Goal: Information Seeking & Learning: Learn about a topic

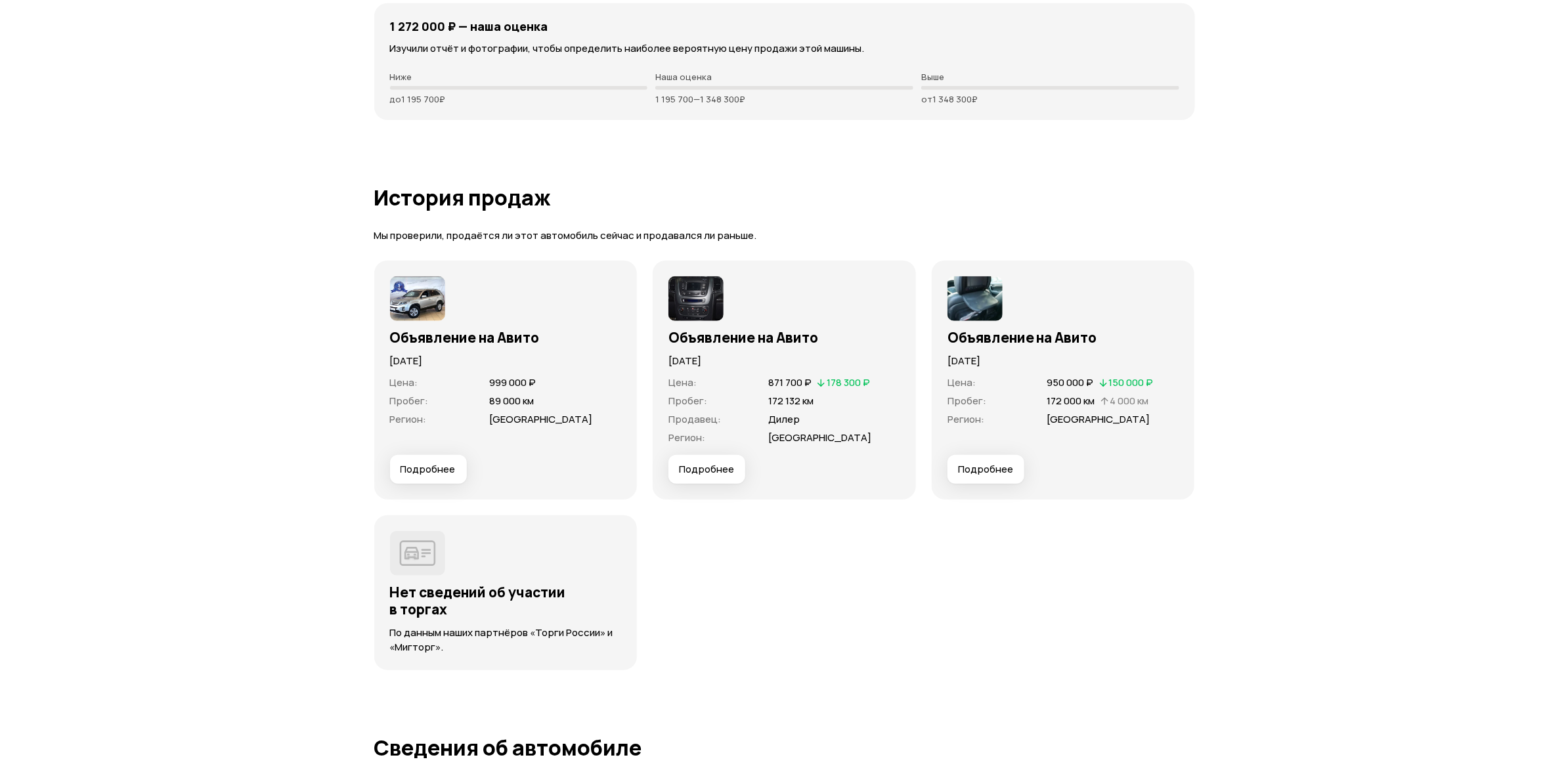
scroll to position [3644, 0]
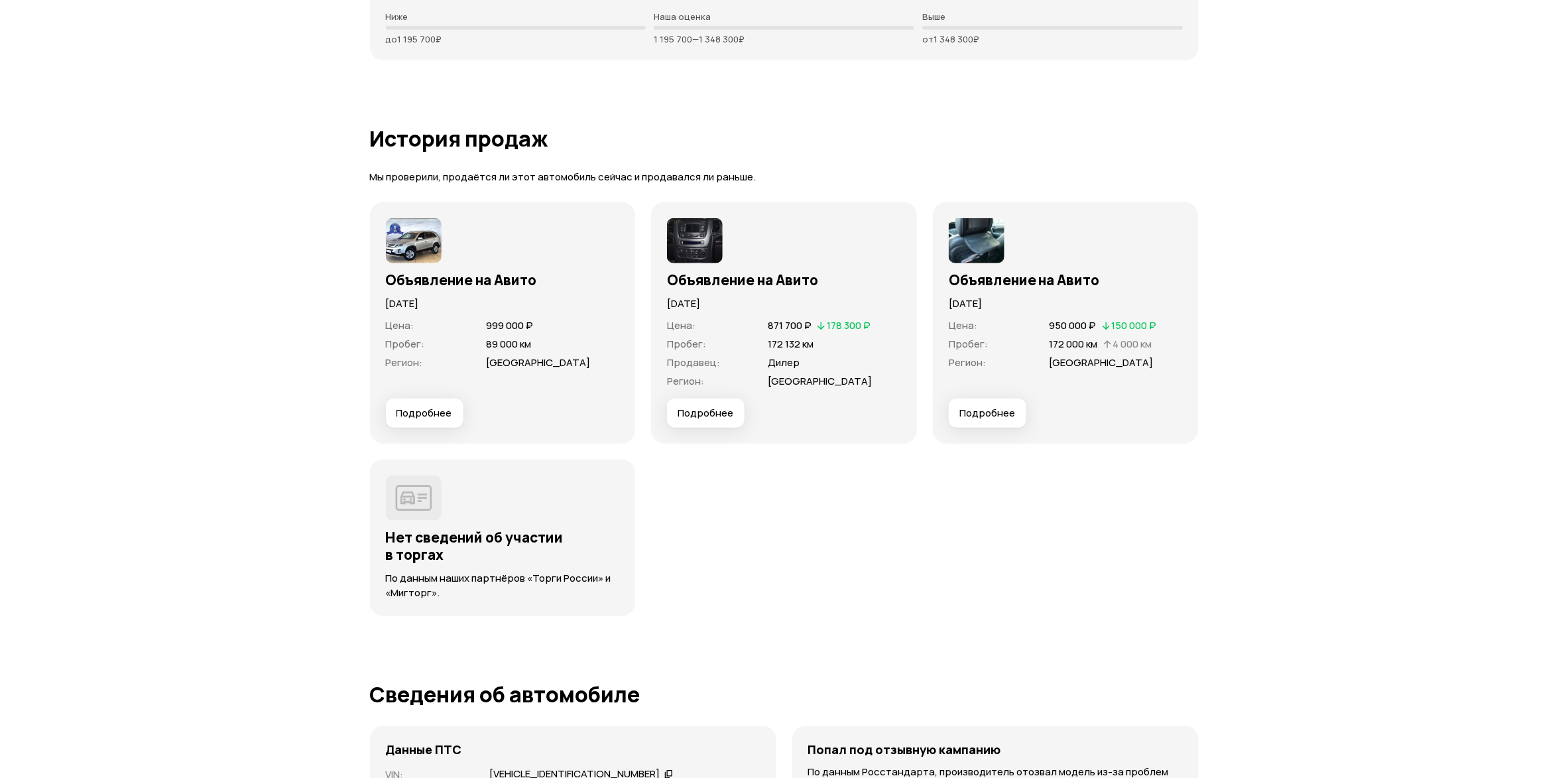
click at [432, 414] on span "Подробнее" at bounding box center [424, 414] width 56 height 14
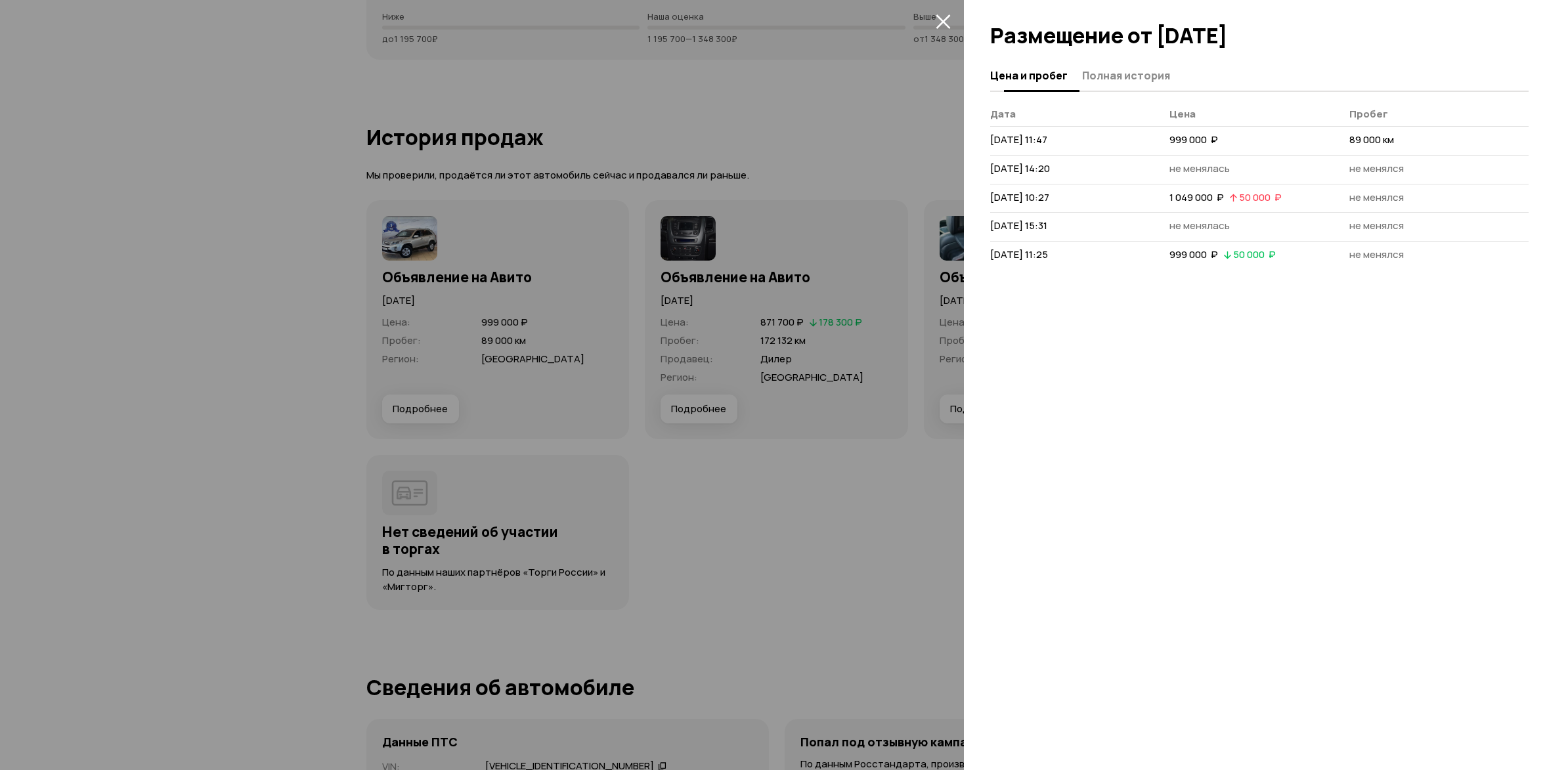
click at [1097, 79] on span "Полная история" at bounding box center [1126, 76] width 88 height 13
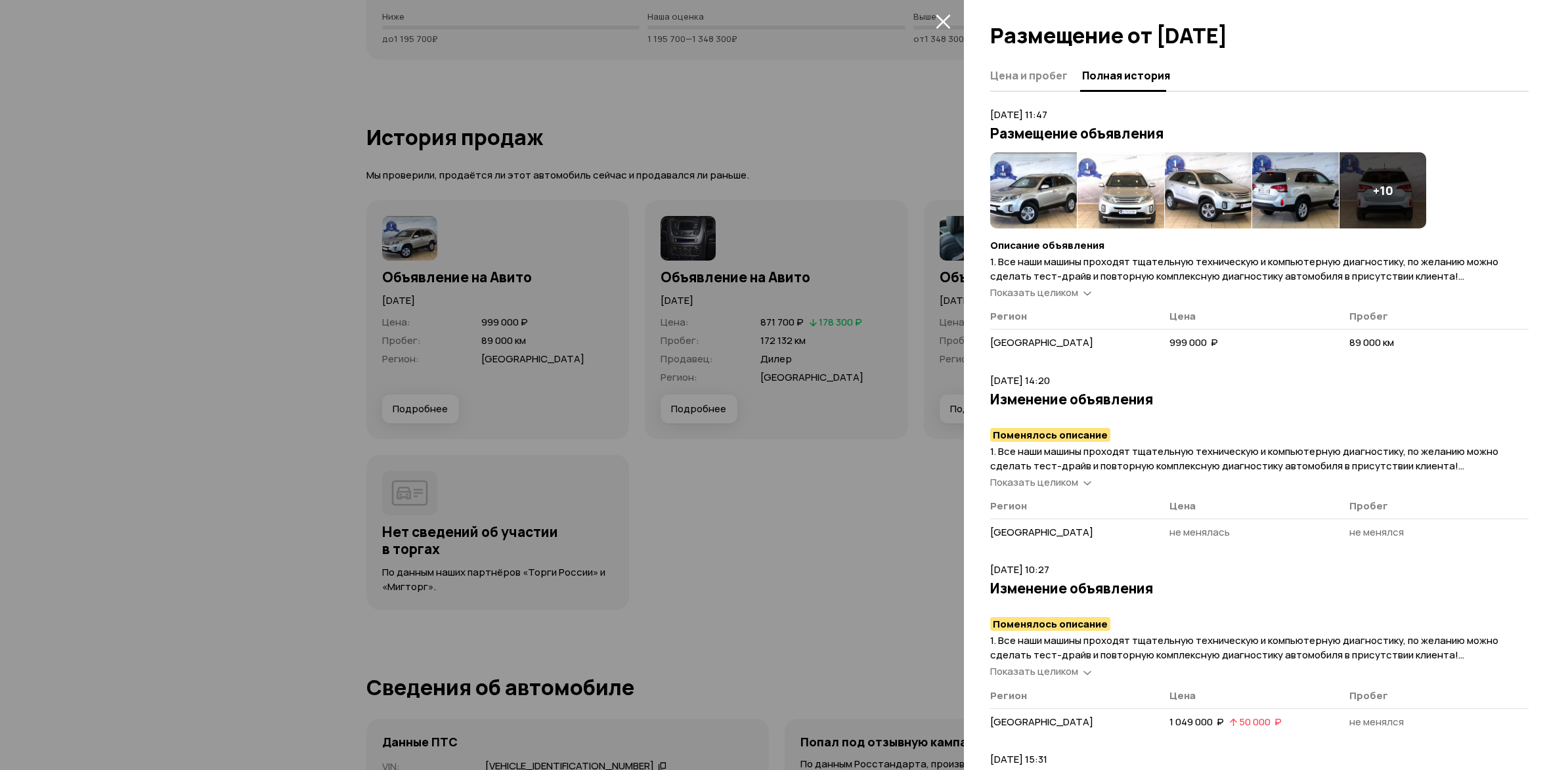
click at [1030, 199] on img at bounding box center [1033, 190] width 87 height 76
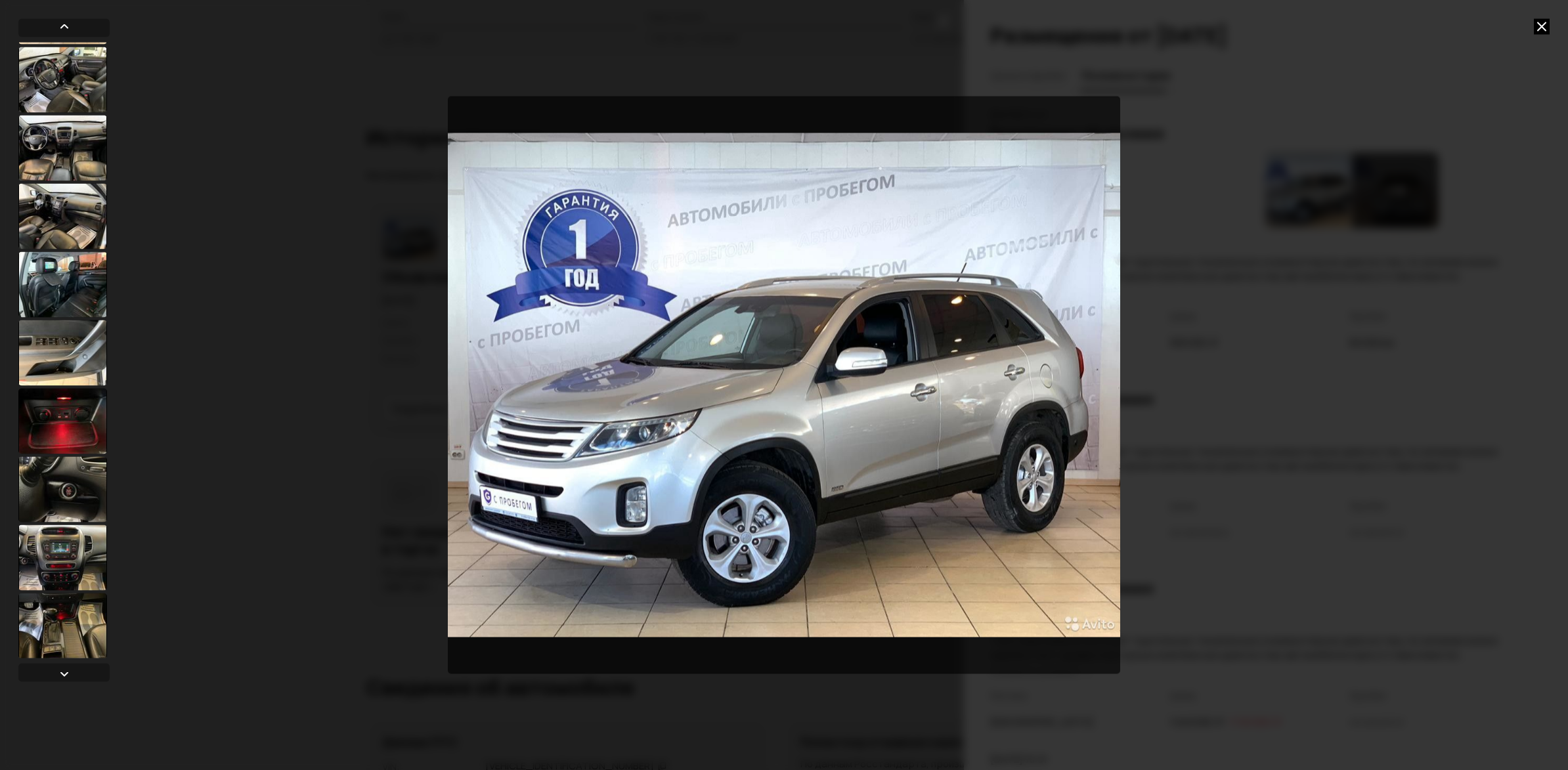
scroll to position [410, 0]
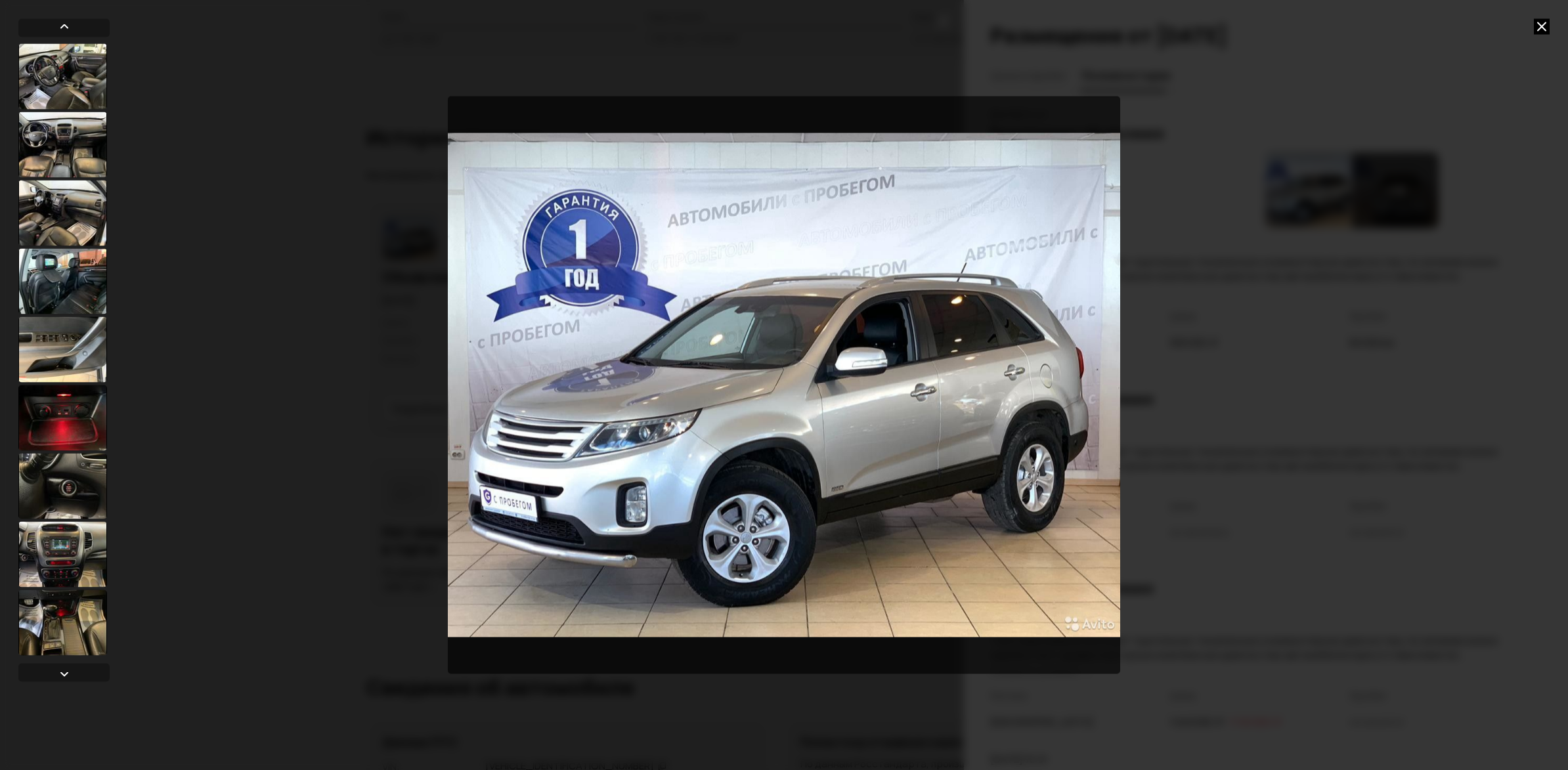
click at [72, 631] on div at bounding box center [62, 622] width 89 height 66
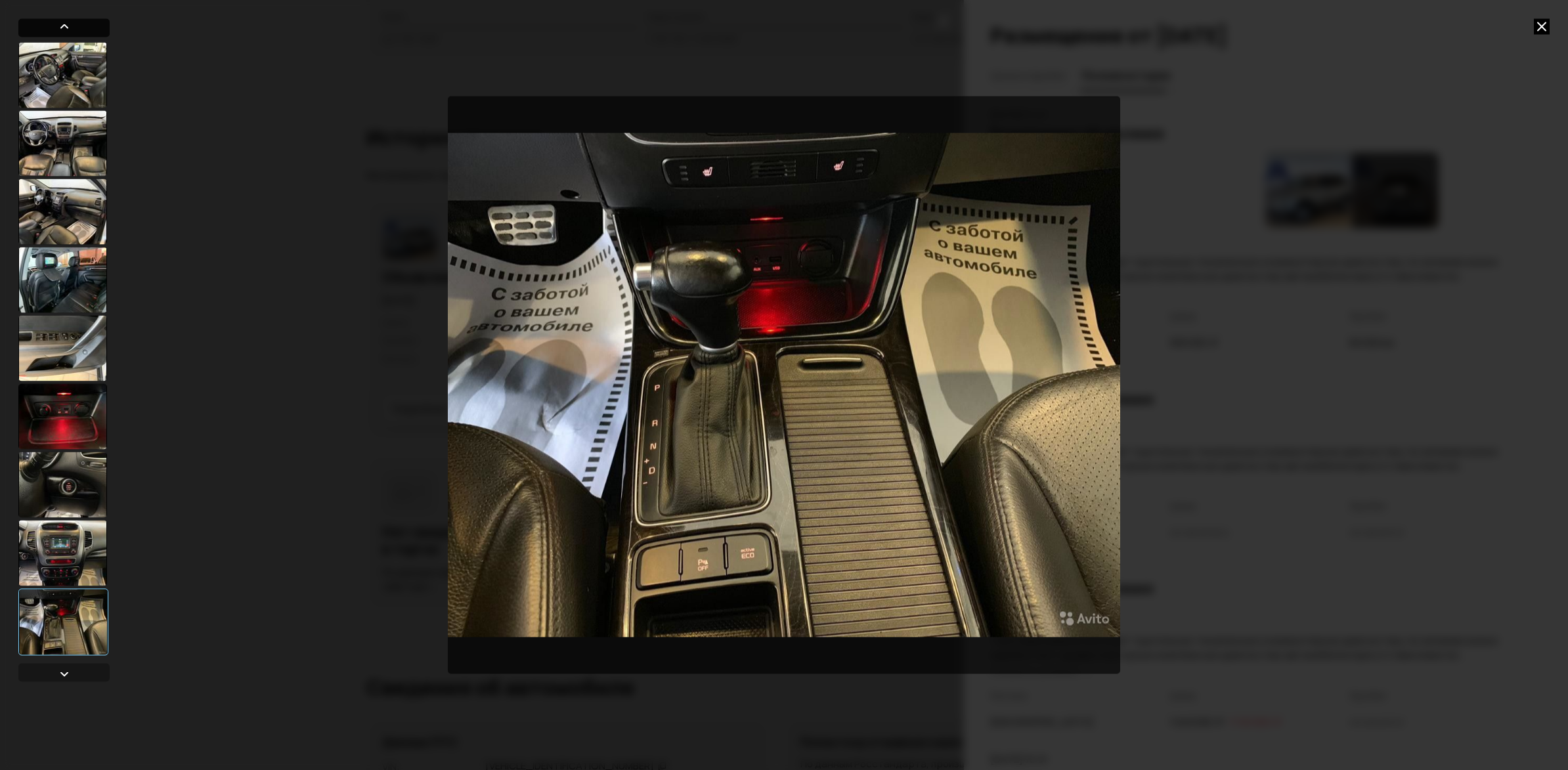
click at [67, 26] on div at bounding box center [64, 26] width 15 height 15
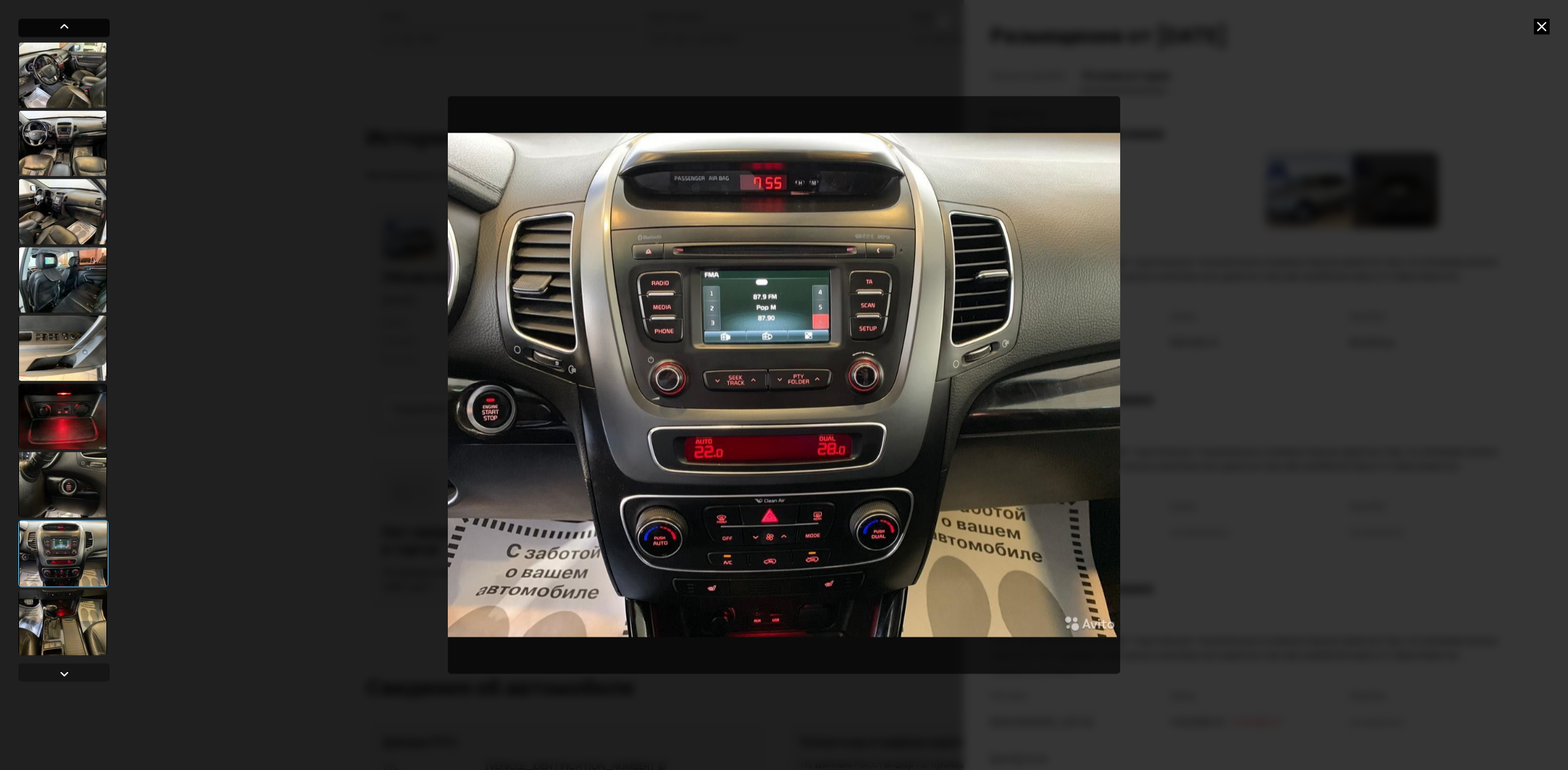
click at [67, 26] on div at bounding box center [64, 26] width 15 height 15
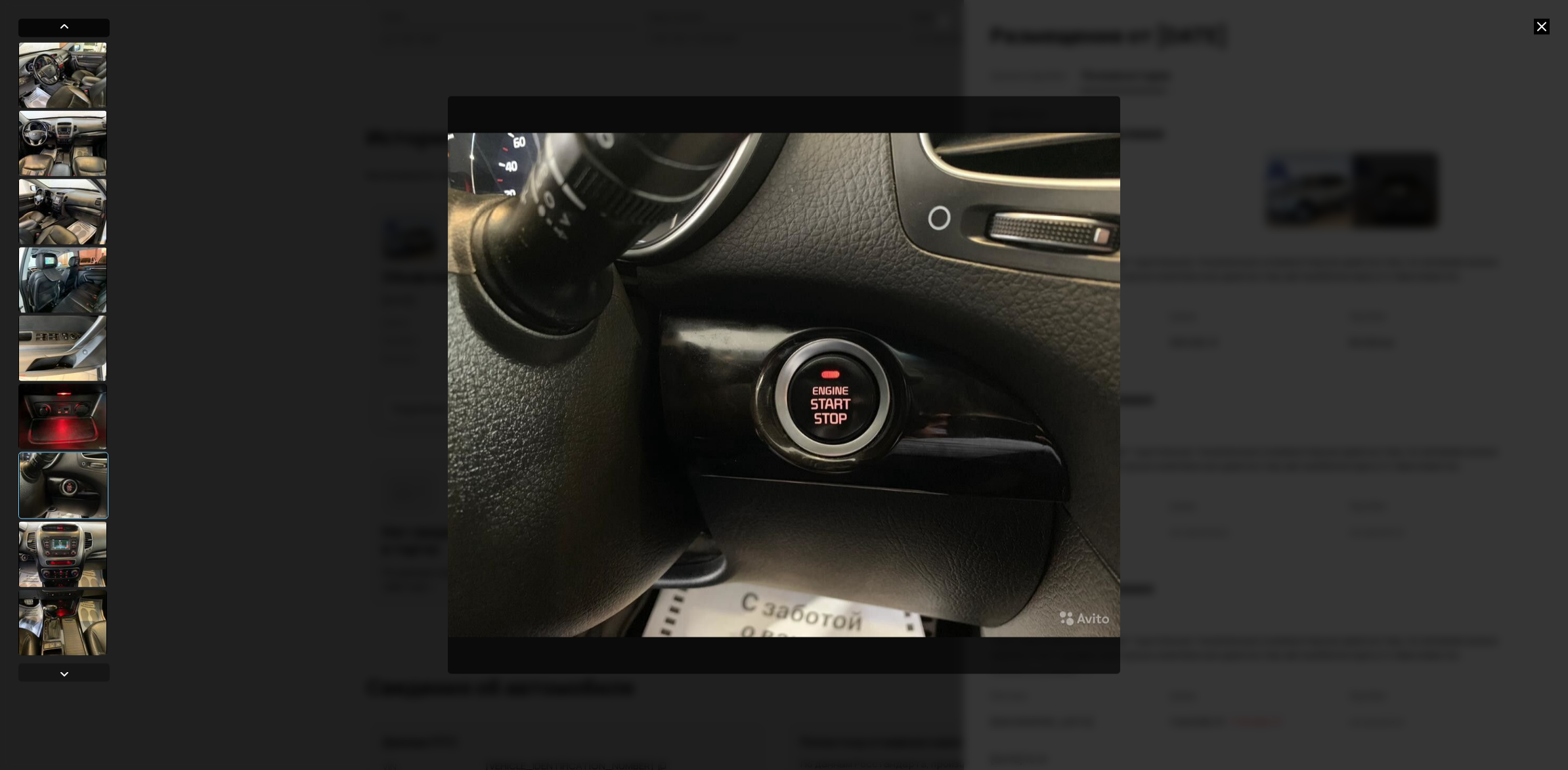
click at [67, 26] on div at bounding box center [64, 26] width 15 height 15
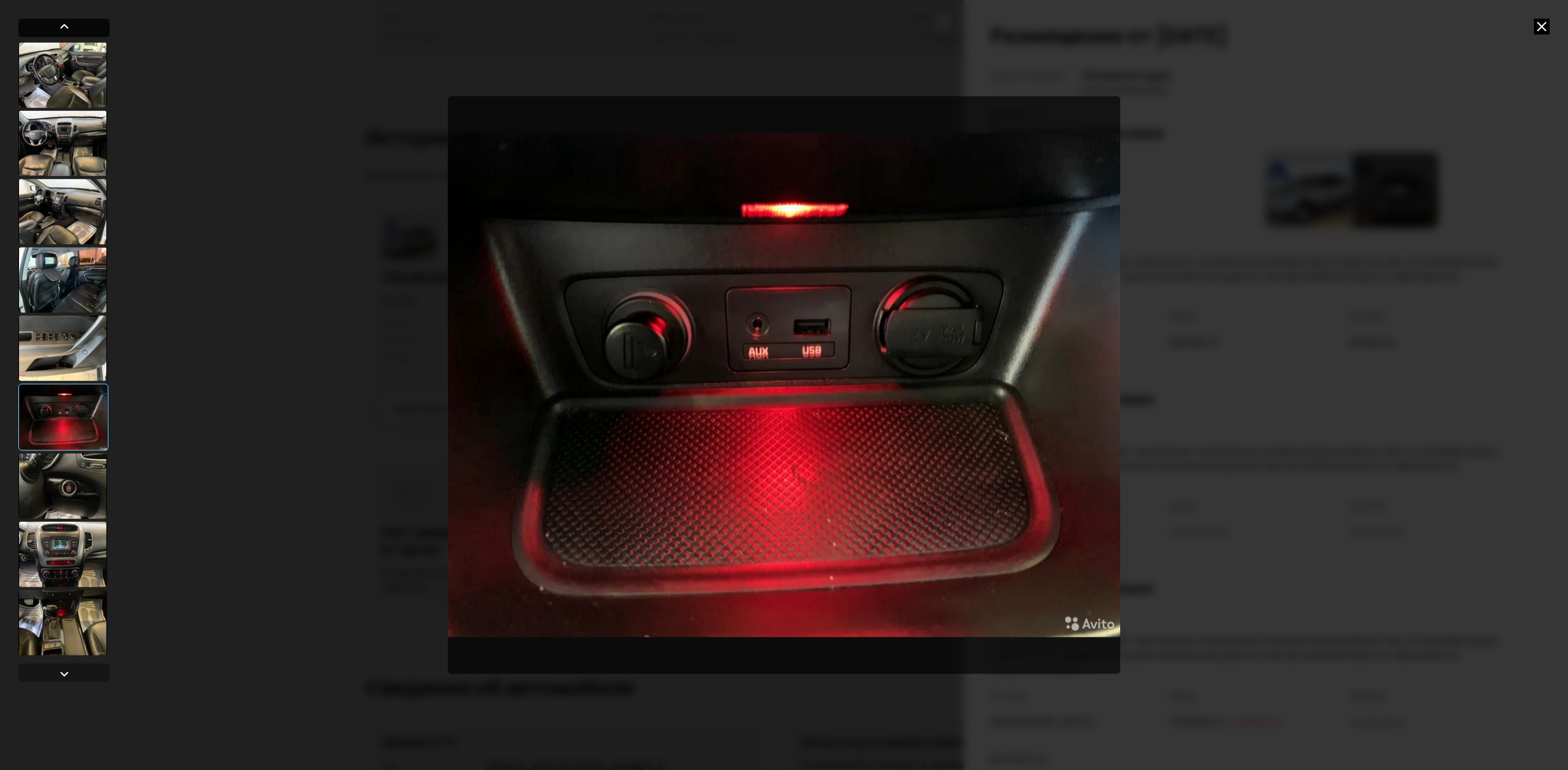
click at [67, 26] on div at bounding box center [64, 26] width 15 height 15
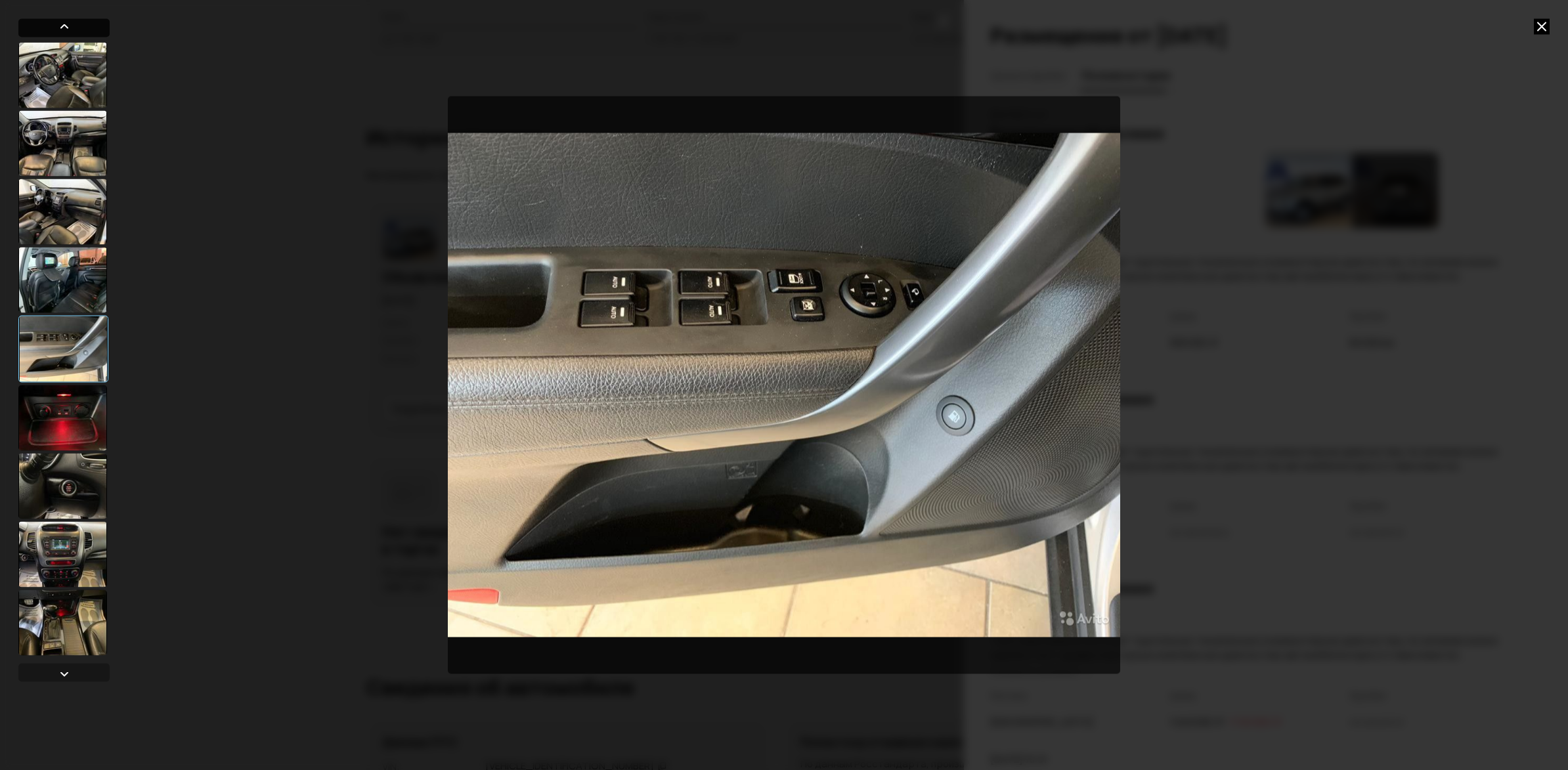
click at [67, 26] on div at bounding box center [64, 26] width 15 height 15
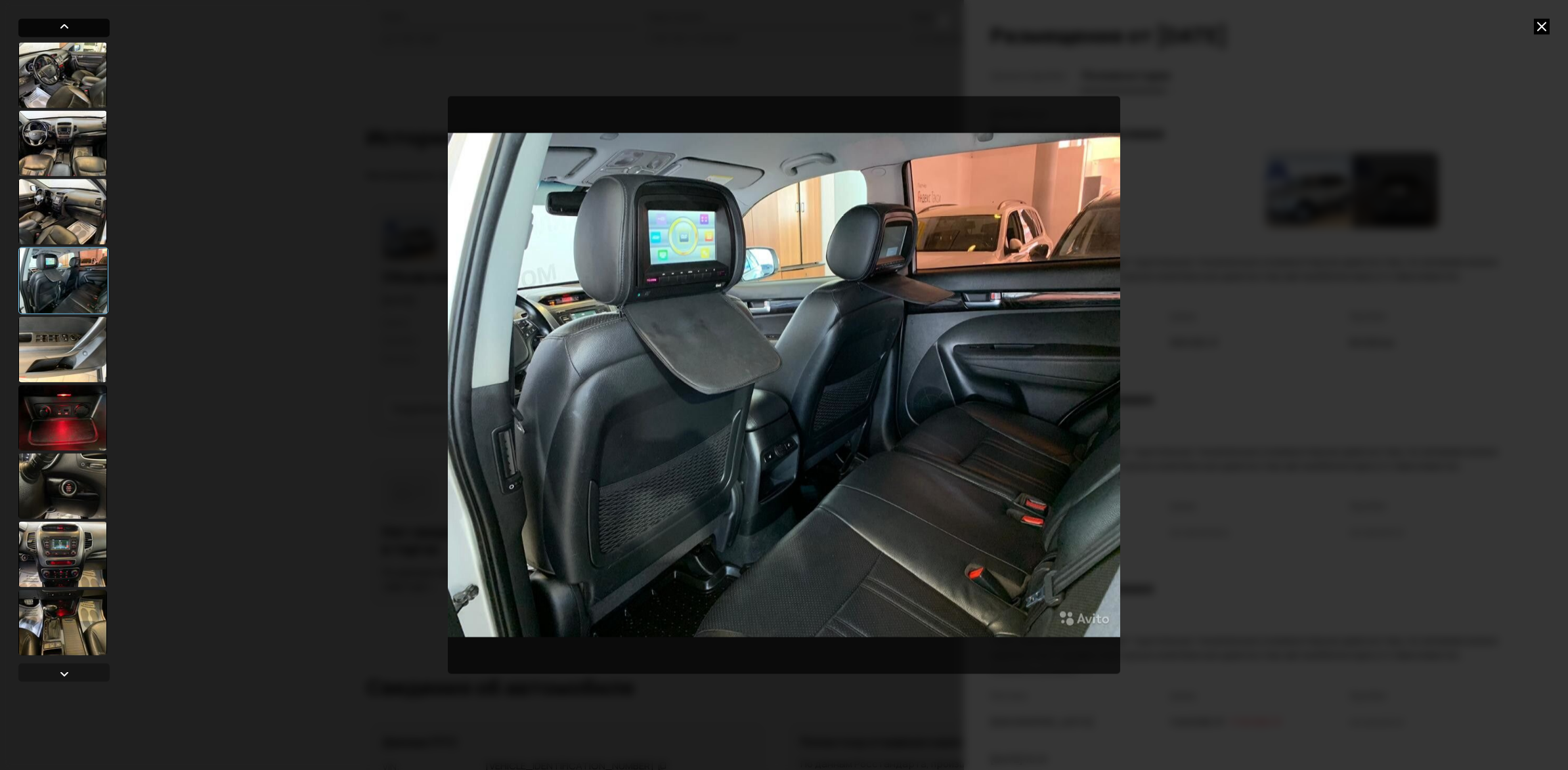
click at [67, 26] on div at bounding box center [64, 26] width 15 height 15
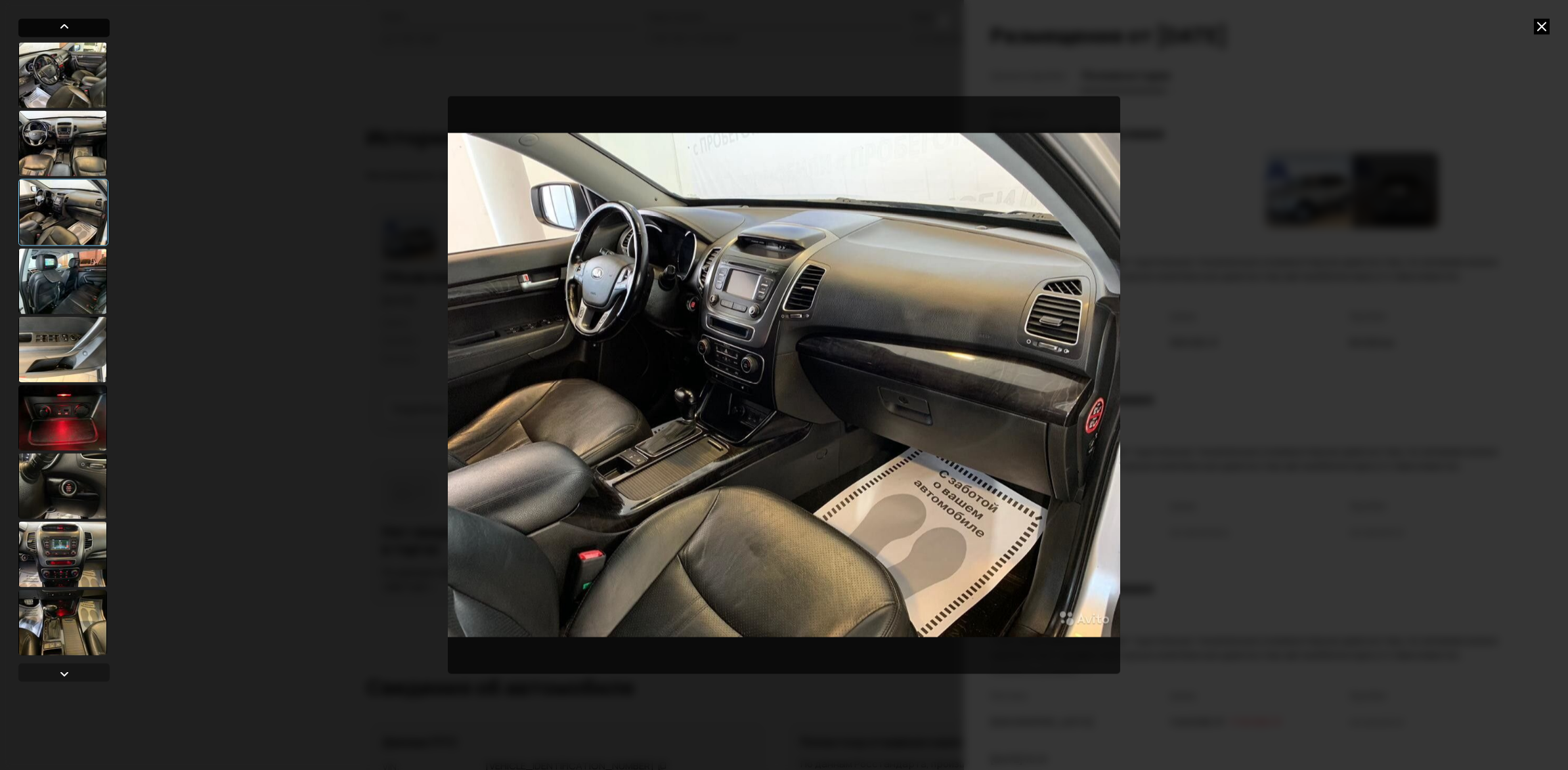
click at [67, 26] on div at bounding box center [64, 26] width 15 height 15
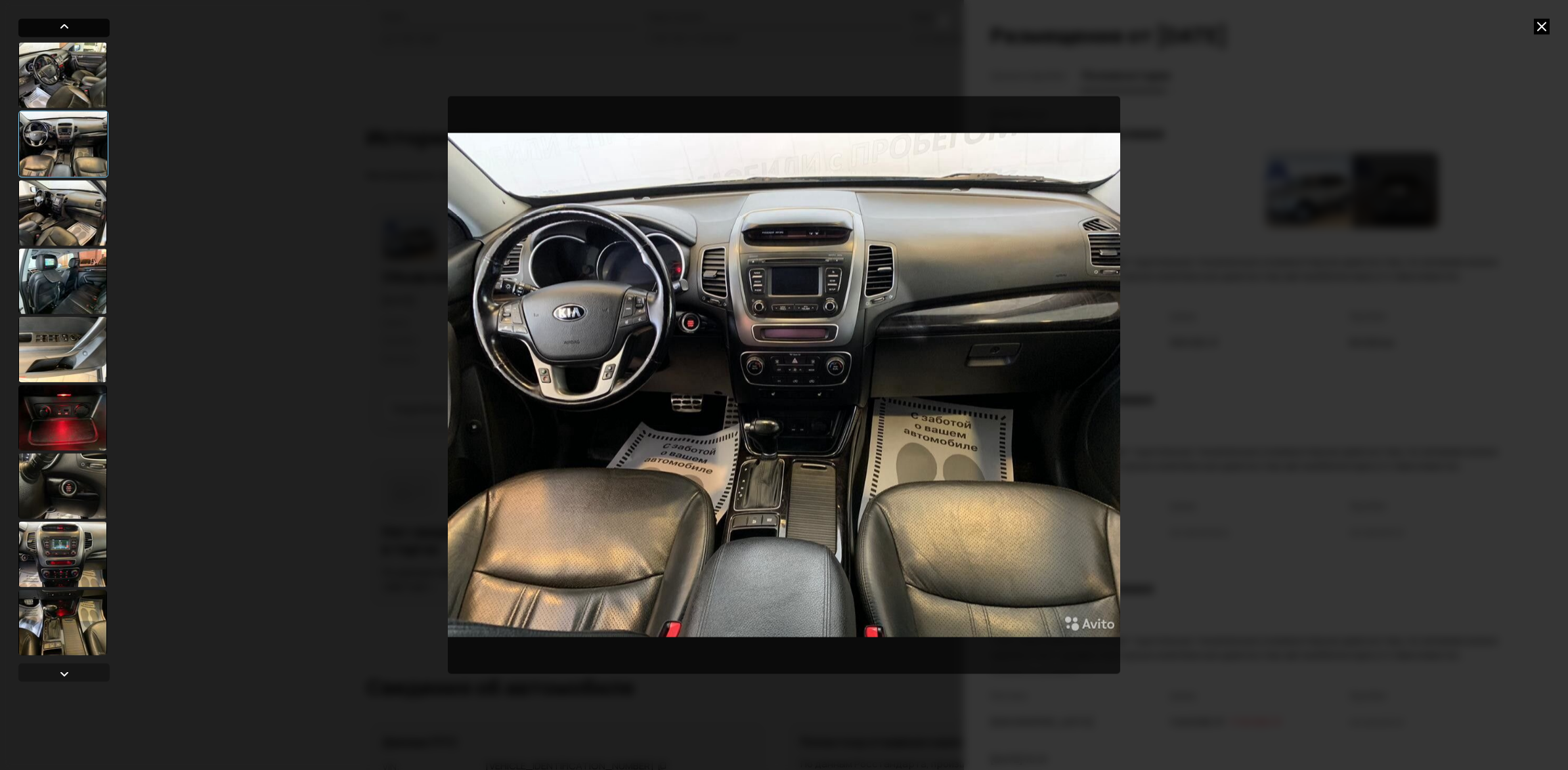
click at [67, 26] on div at bounding box center [64, 26] width 15 height 15
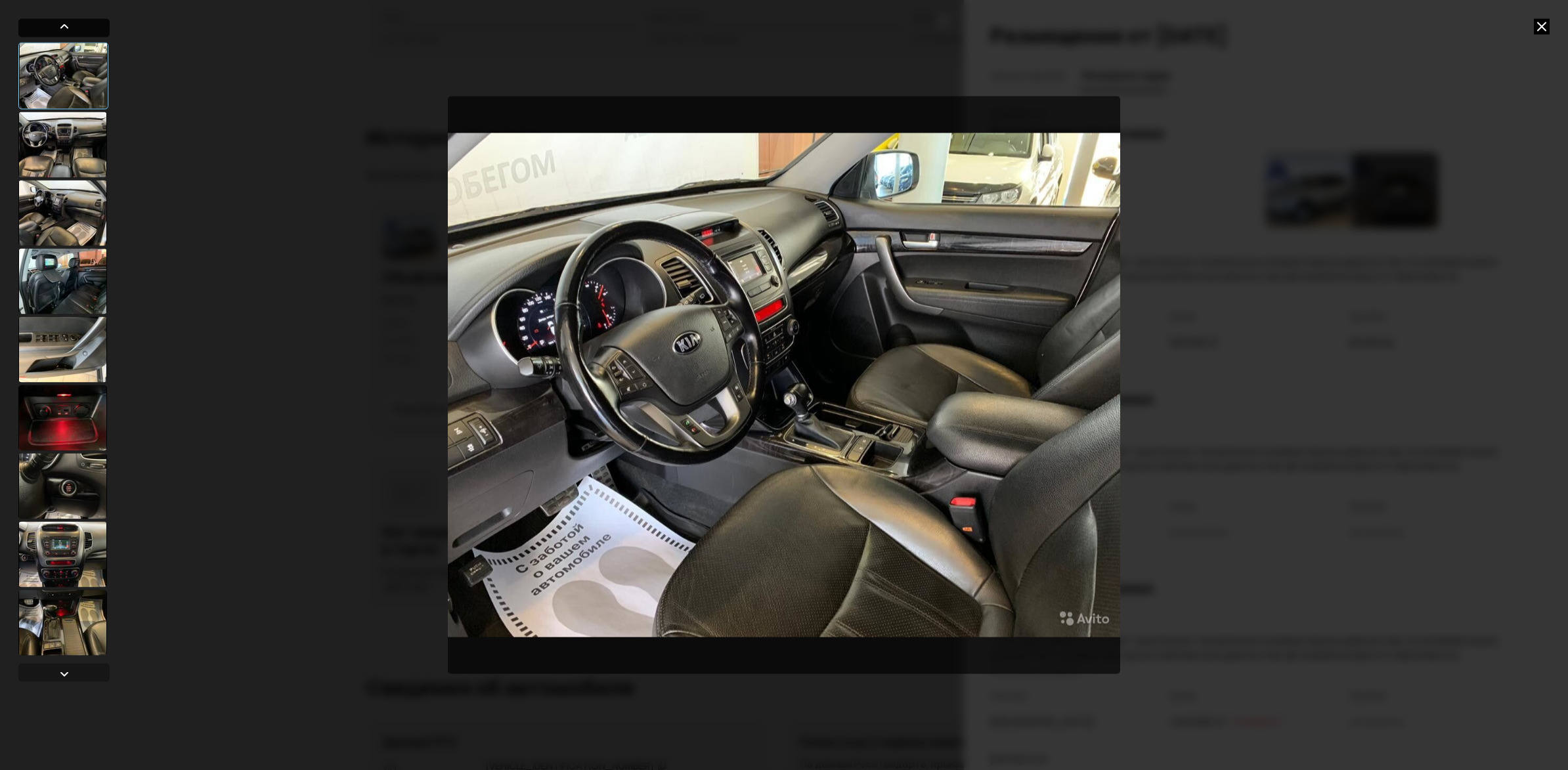
click at [67, 26] on div at bounding box center [64, 26] width 15 height 15
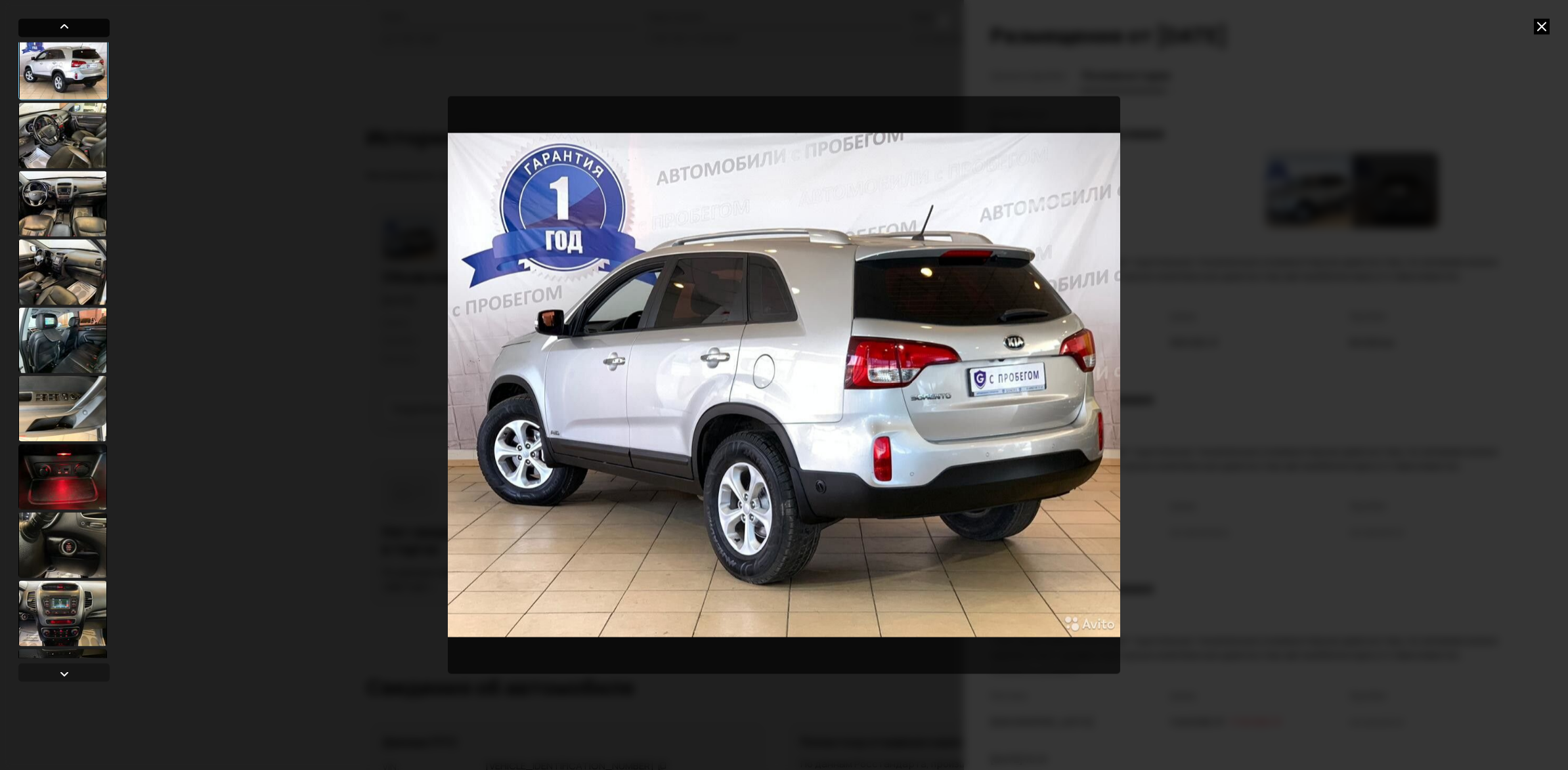
click at [67, 26] on div at bounding box center [64, 26] width 15 height 15
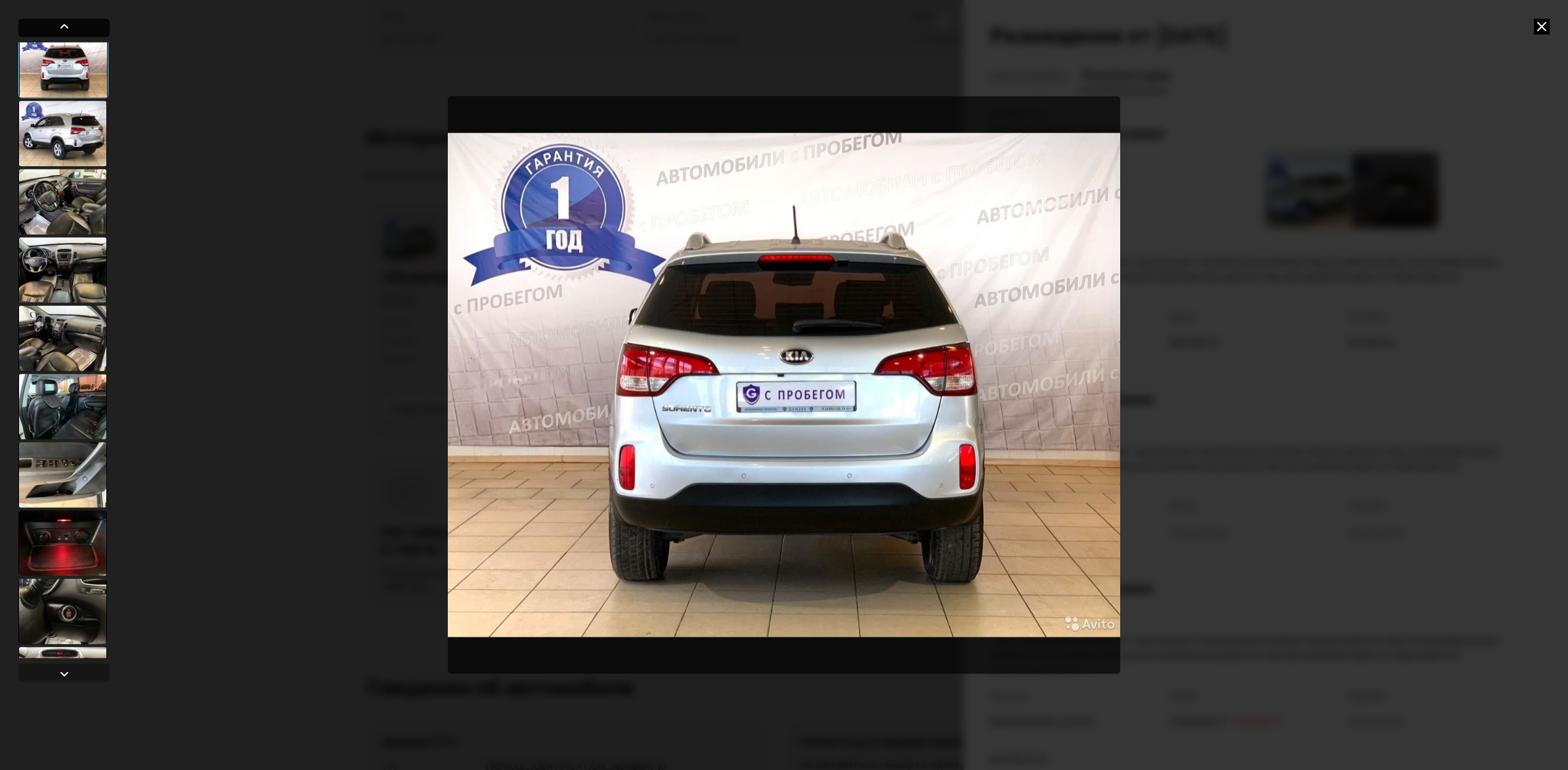
click at [67, 26] on div at bounding box center [64, 26] width 15 height 15
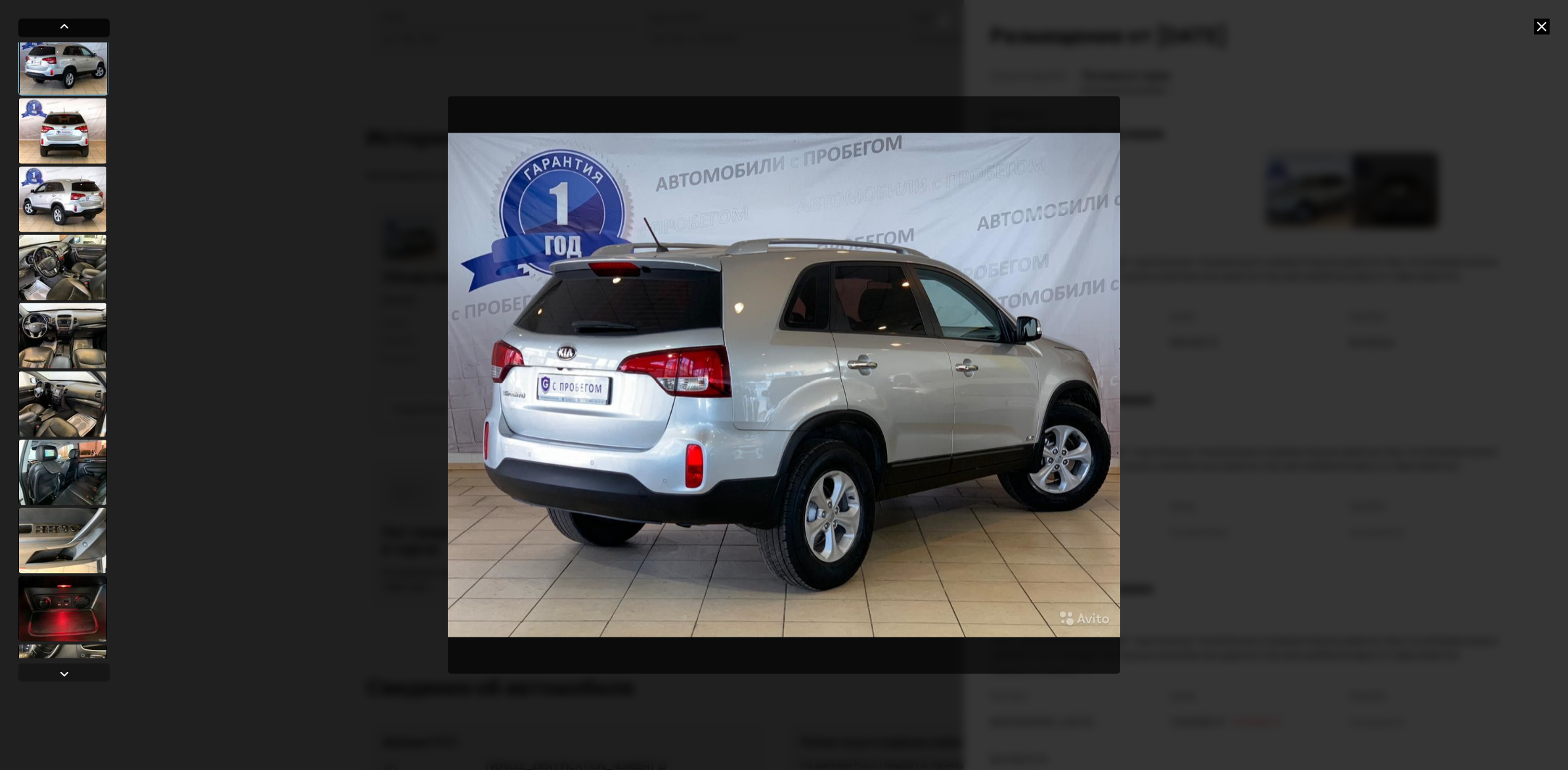
click at [67, 26] on div at bounding box center [64, 26] width 15 height 15
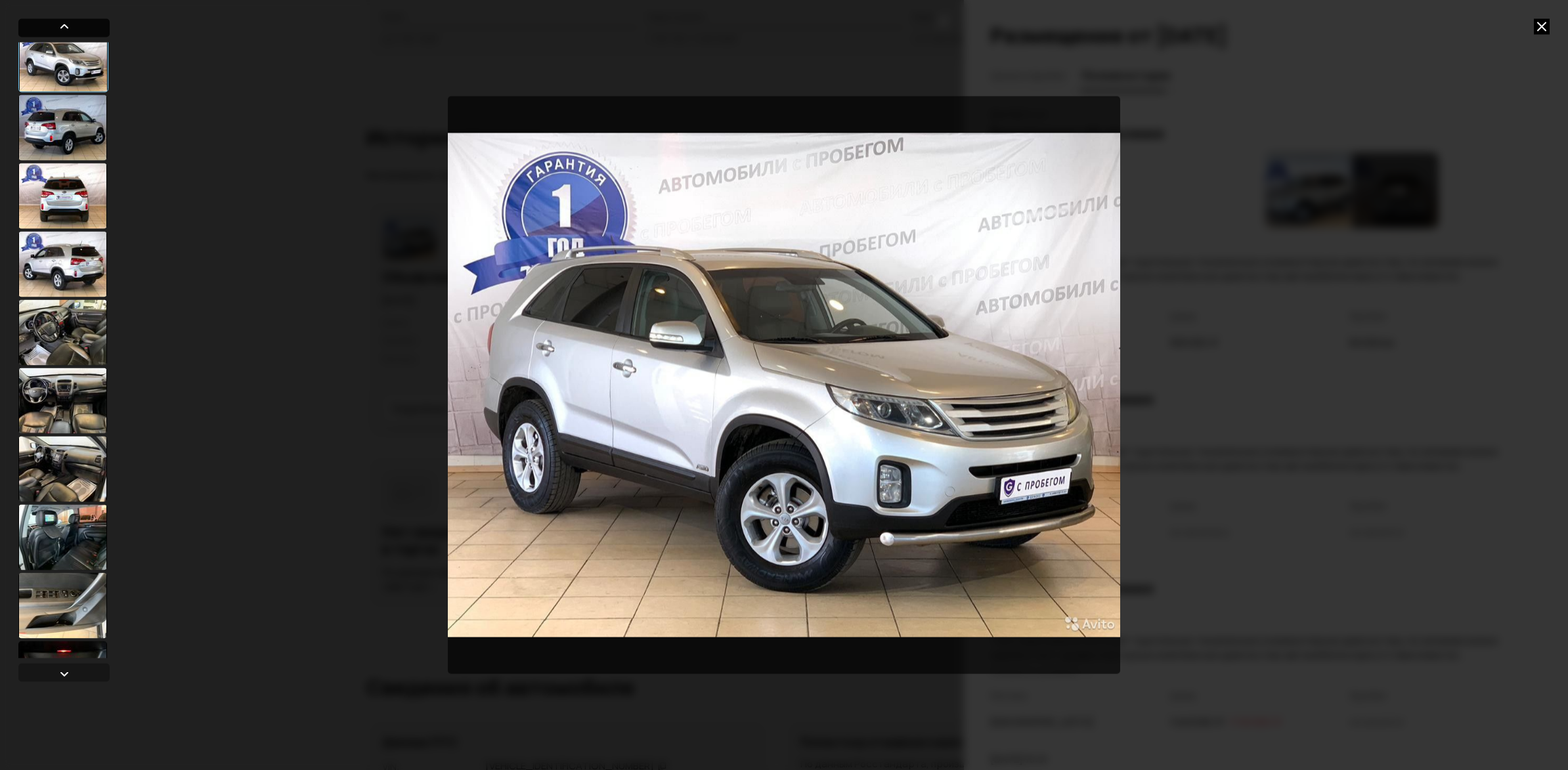
click at [67, 26] on div at bounding box center [64, 26] width 15 height 15
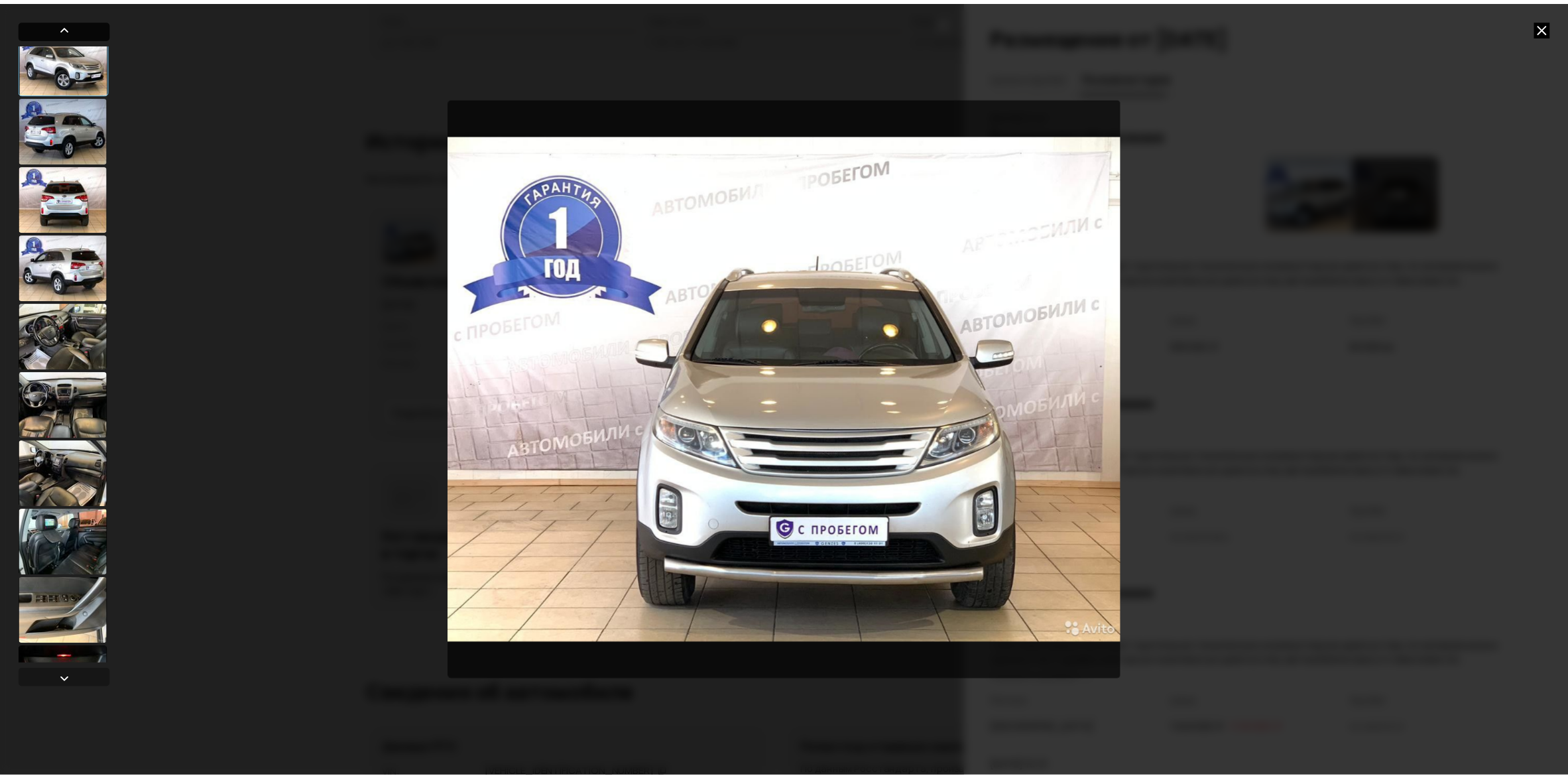
scroll to position [88, 0]
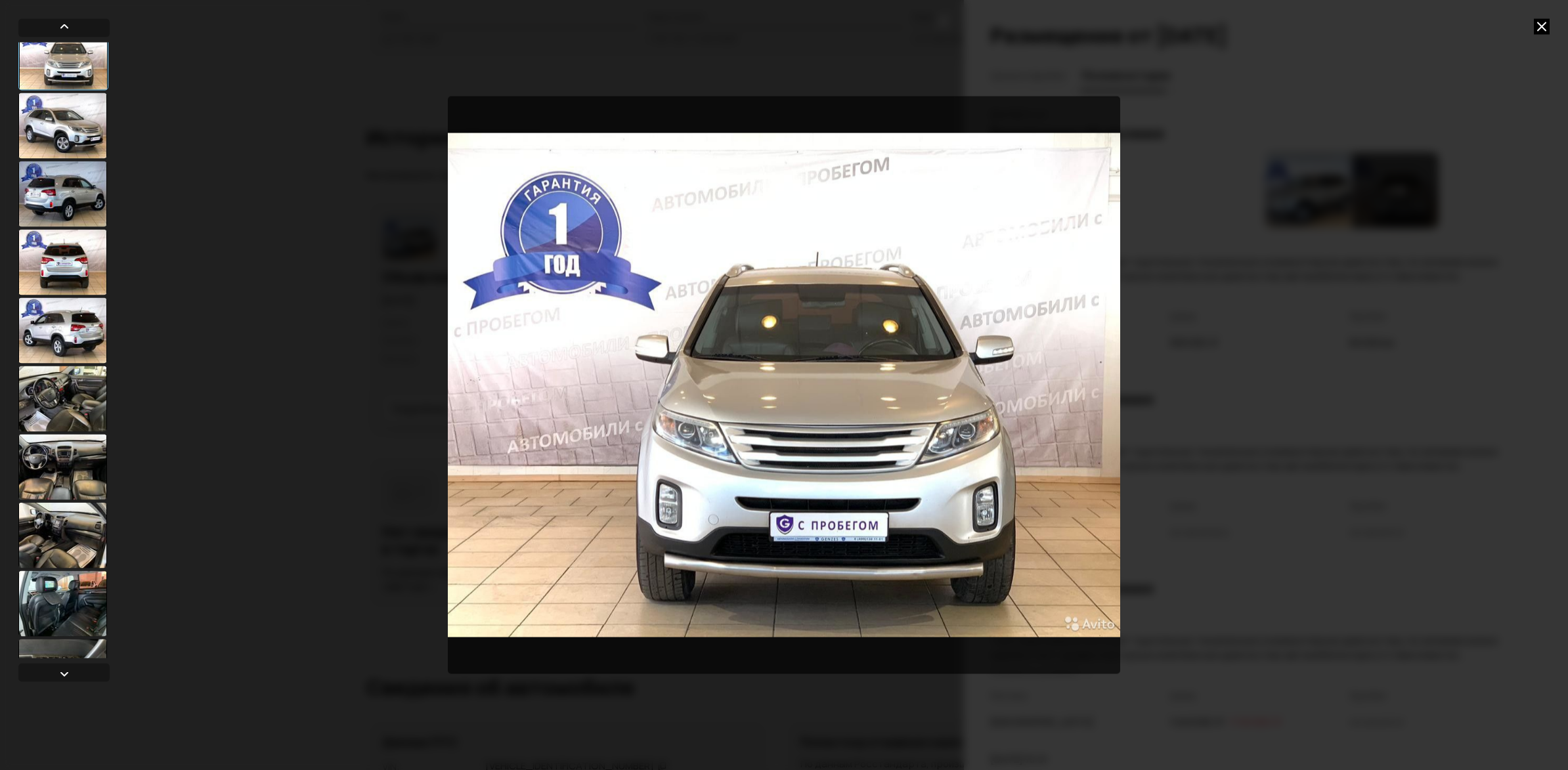
click at [1547, 26] on icon at bounding box center [1541, 26] width 15 height 15
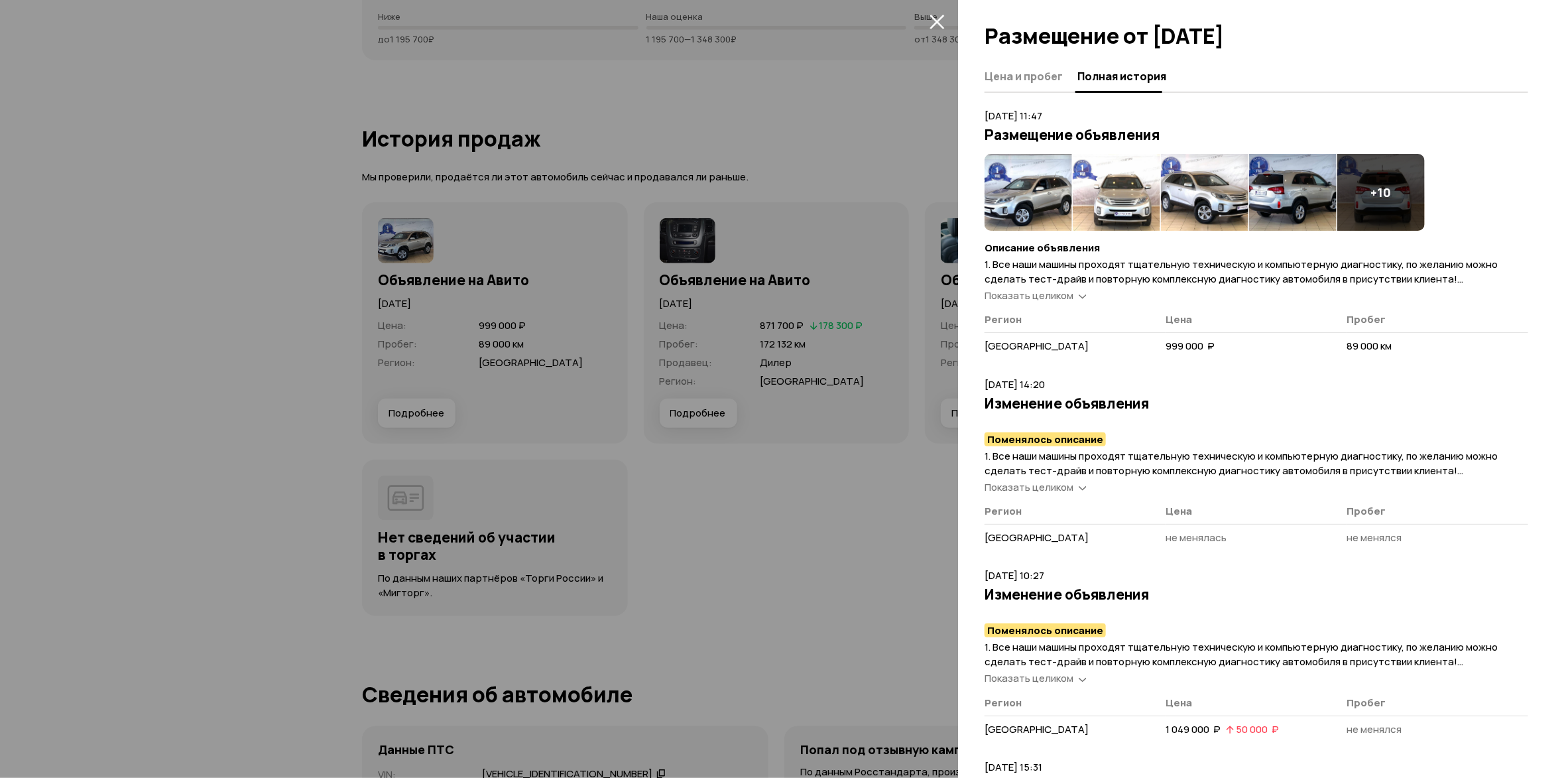
click at [215, 295] on div at bounding box center [784, 389] width 1568 height 778
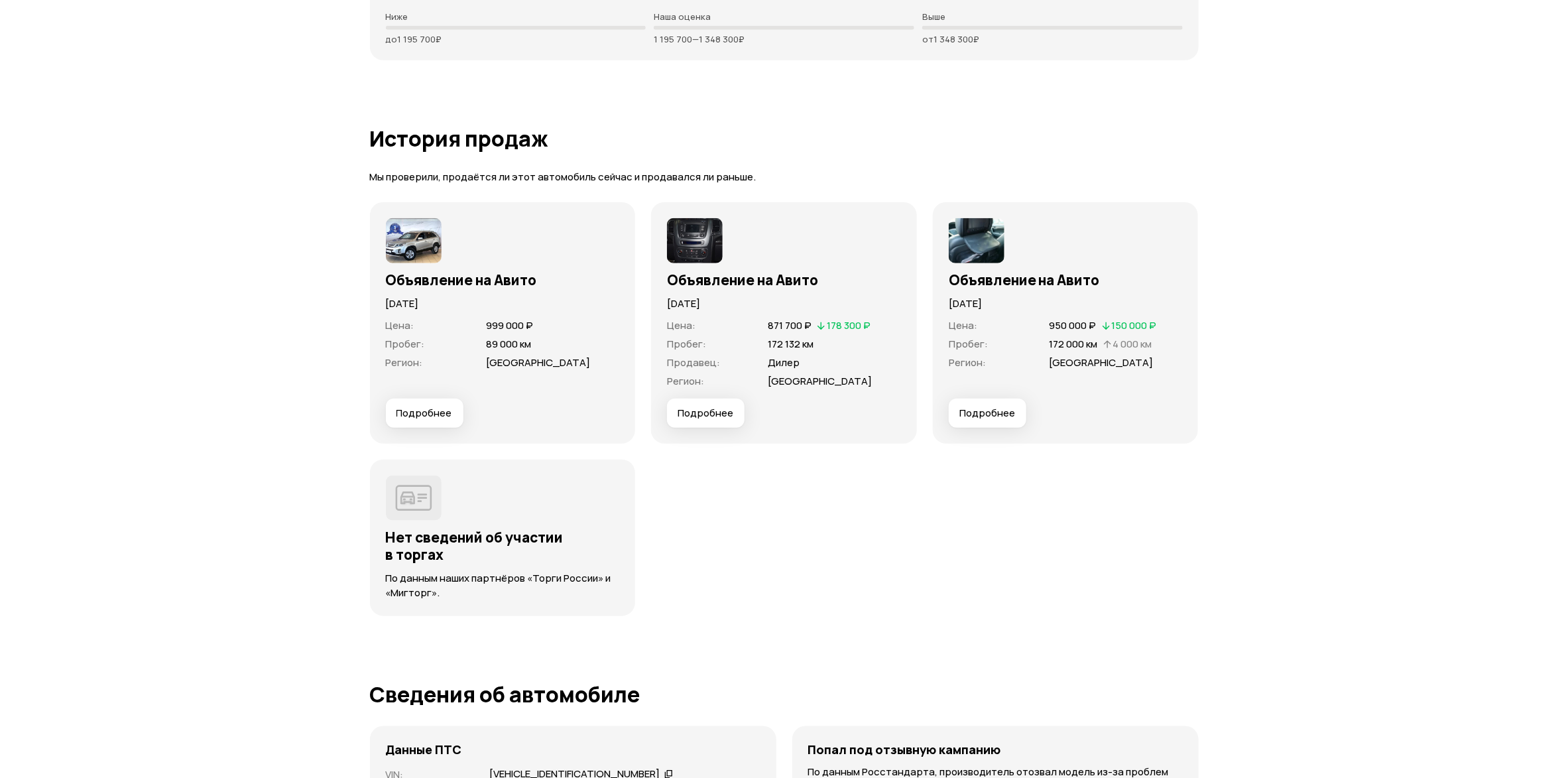
click at [707, 408] on span "Подробнее" at bounding box center [706, 414] width 56 height 14
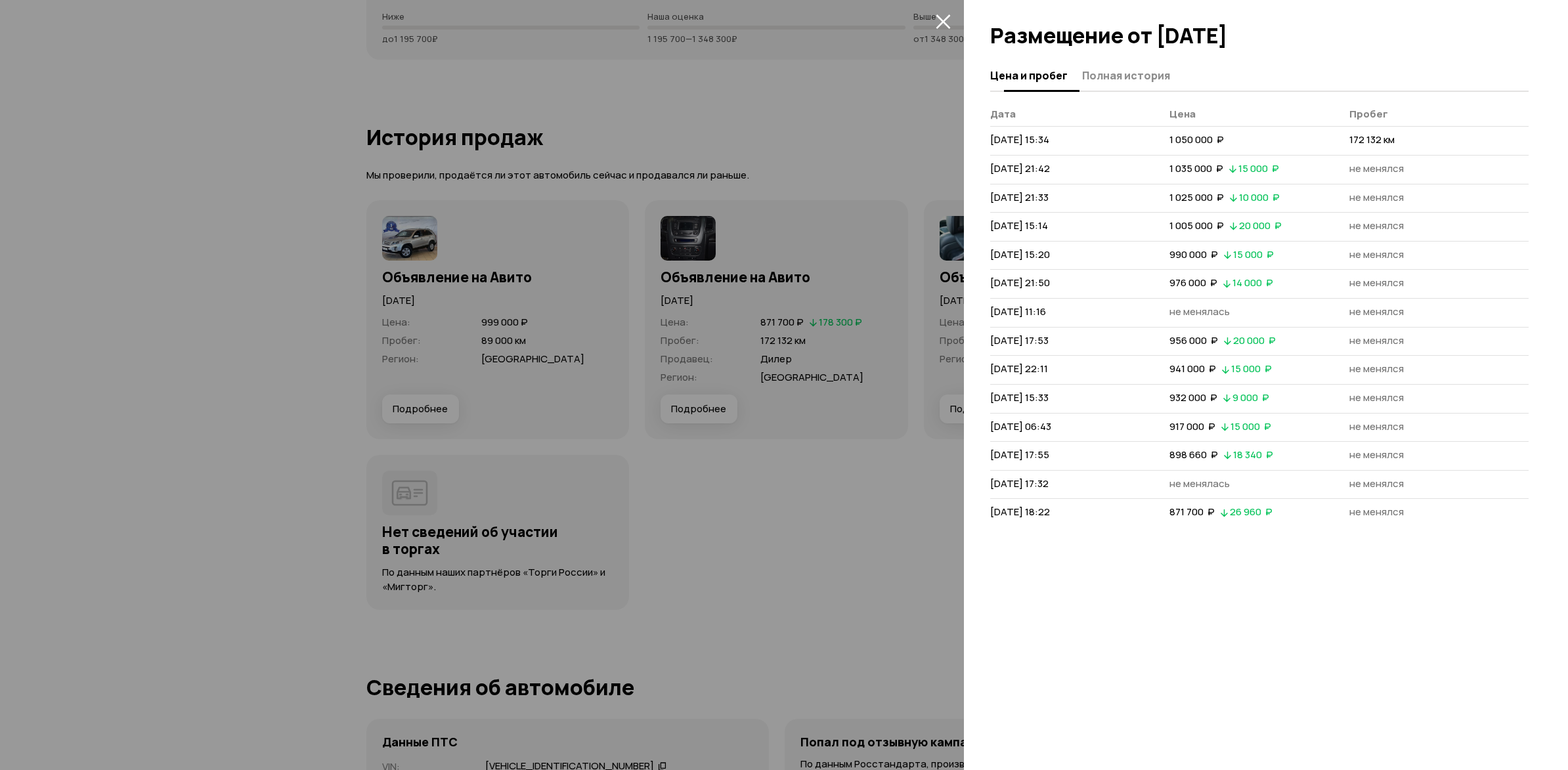
click at [1095, 74] on span "Полная история" at bounding box center [1126, 76] width 88 height 13
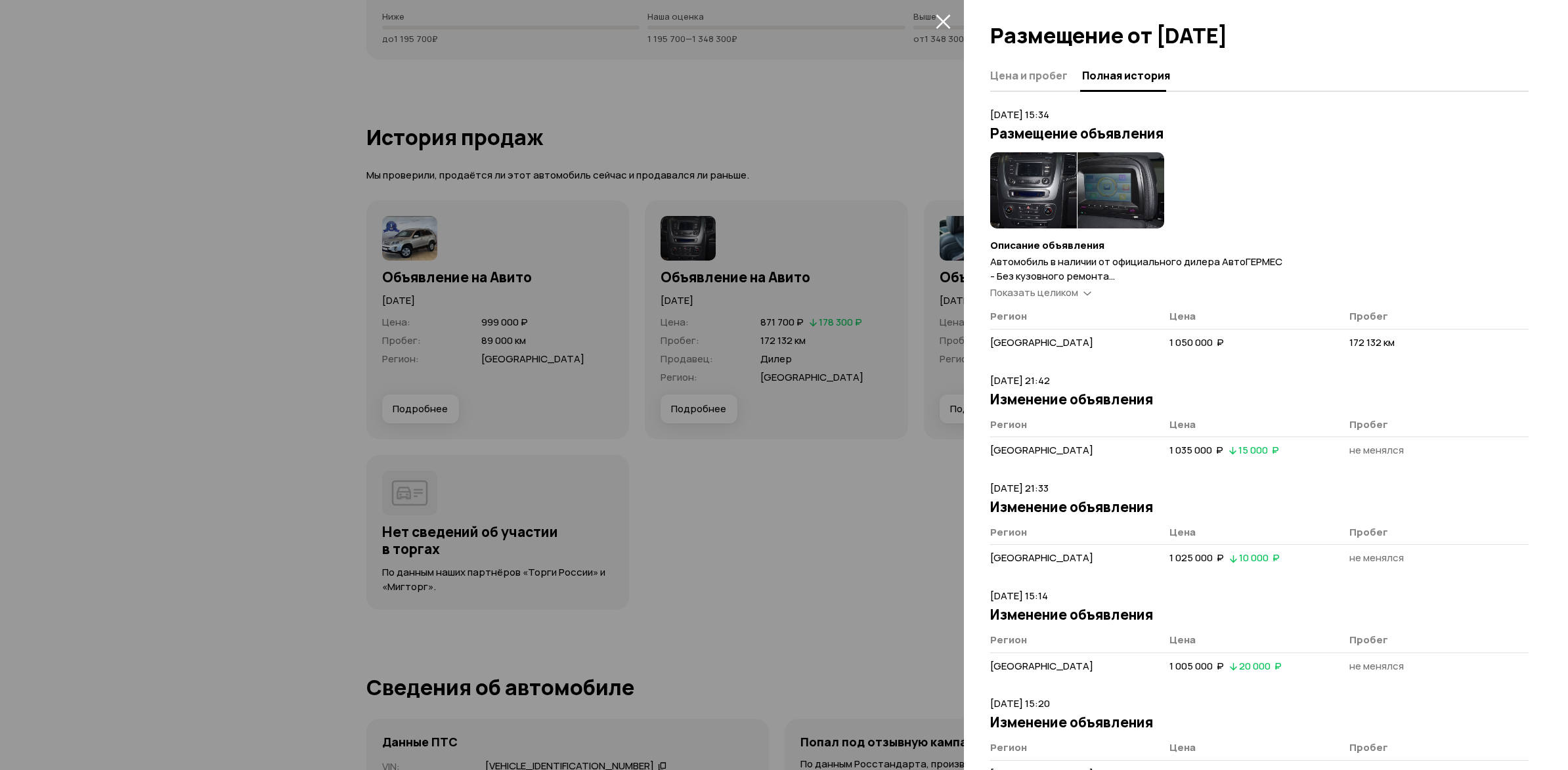
click at [238, 181] on div at bounding box center [784, 385] width 1568 height 770
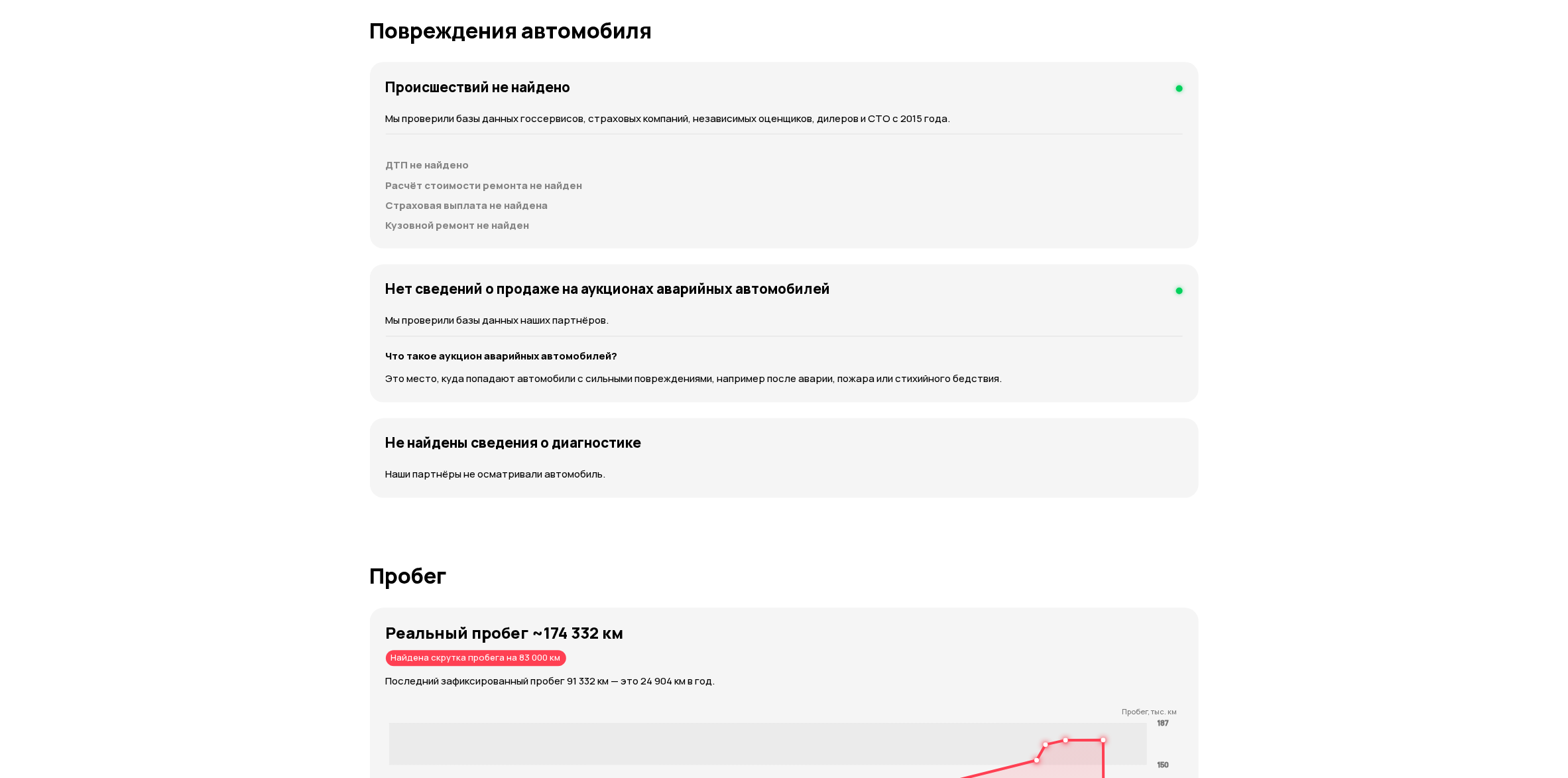
scroll to position [1493, 0]
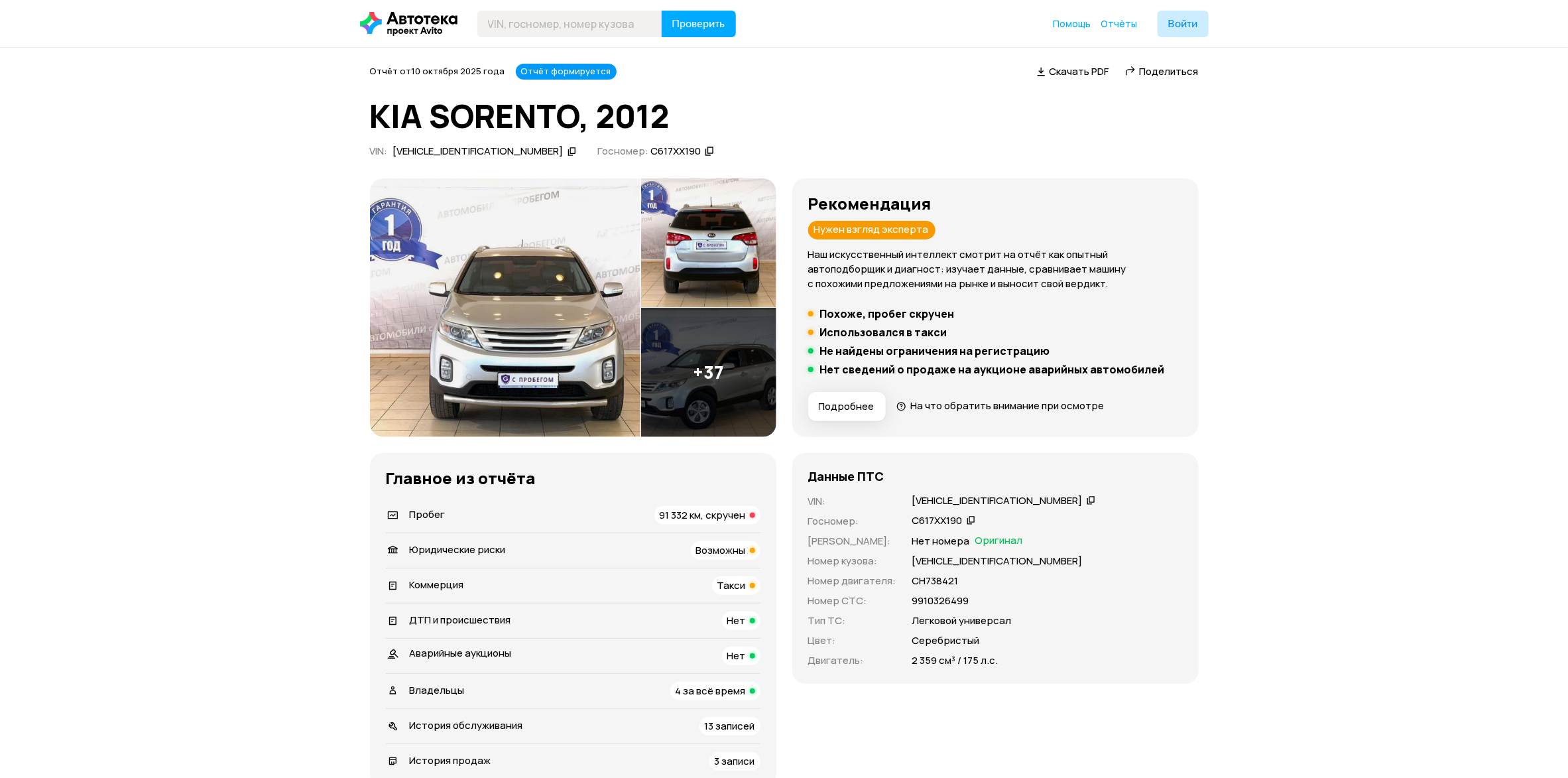
click at [1166, 68] on span "Поделиться" at bounding box center [1169, 71] width 59 height 14
